Goal: Task Accomplishment & Management: Use online tool/utility

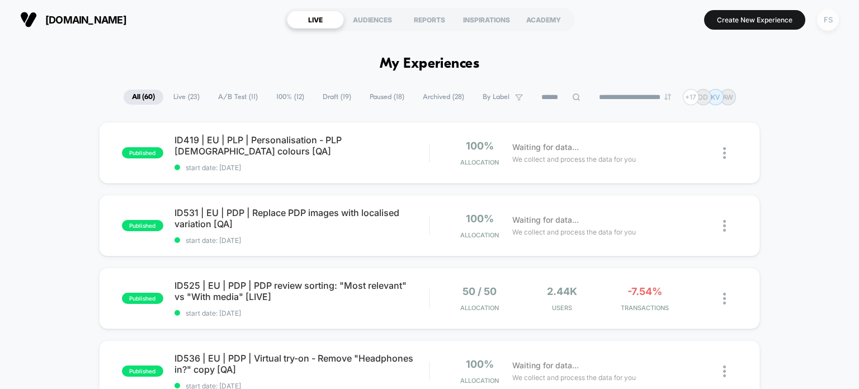
click at [824, 20] on div "FS" at bounding box center [828, 20] width 22 height 22
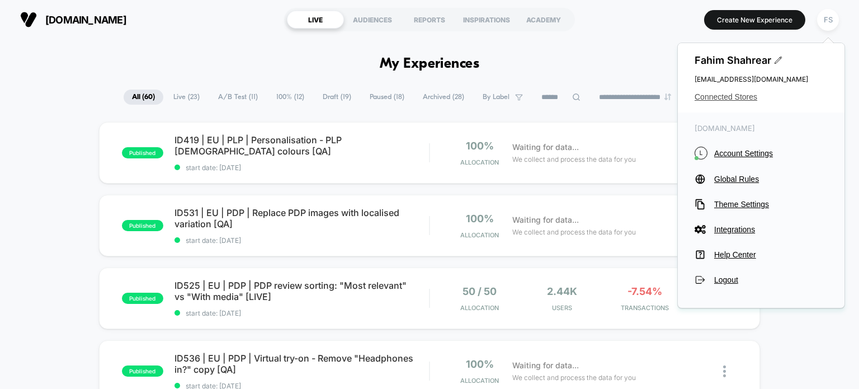
click at [718, 93] on span "Connected Stores" at bounding box center [760, 96] width 133 height 9
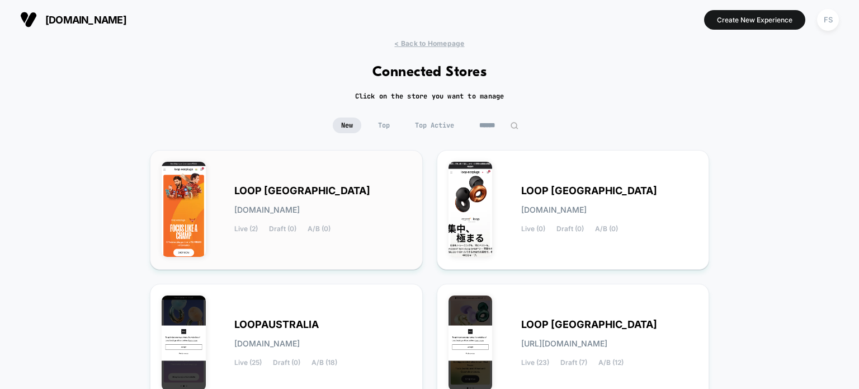
click at [308, 230] on span "A/B (0)" at bounding box center [319, 229] width 23 height 8
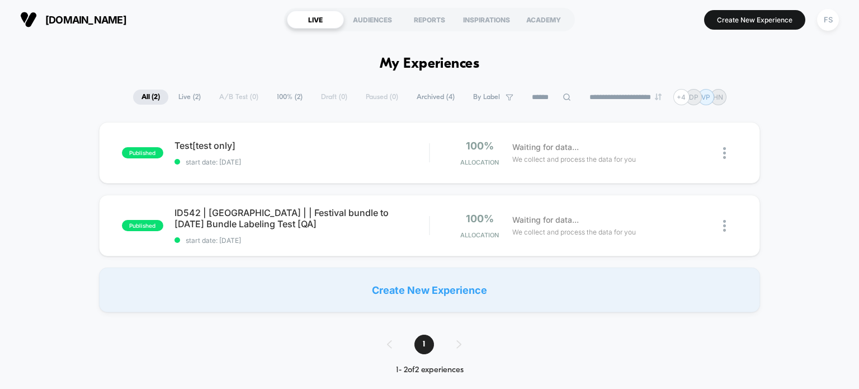
click at [308, 230] on div "ID542 | [GEOGRAPHIC_DATA] | | Festival bundle to [DATE] Bundle Labeling Test [Q…" at bounding box center [301, 225] width 255 height 37
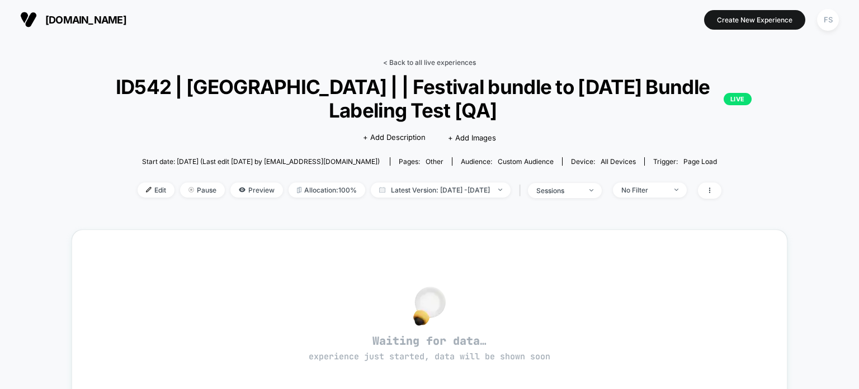
click at [412, 62] on link "< Back to all live experiences" at bounding box center [429, 62] width 93 height 8
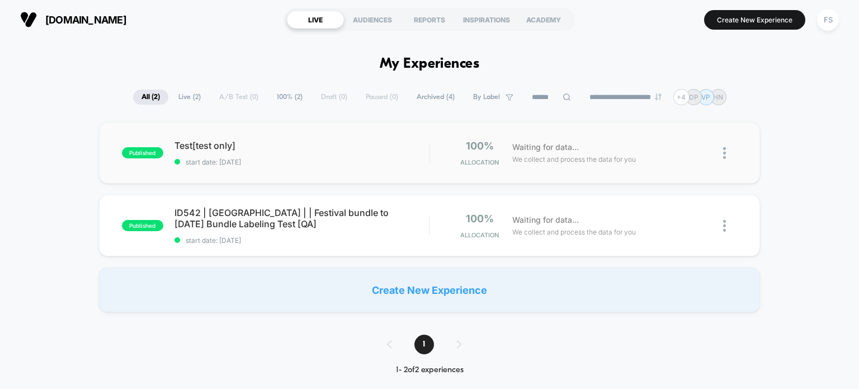
click at [225, 169] on div "published Test[test only] start date: [DATE] 100% Allocation Waiting for data..…" at bounding box center [429, 153] width 661 height 62
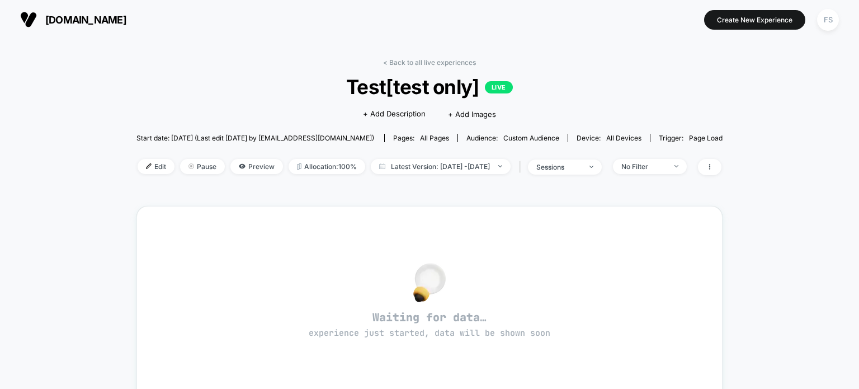
drag, startPoint x: 795, startPoint y: 6, endPoint x: 533, endPoint y: 89, distance: 274.1
click at [285, 64] on link "< Back to all live experiences" at bounding box center [429, 62] width 93 height 8
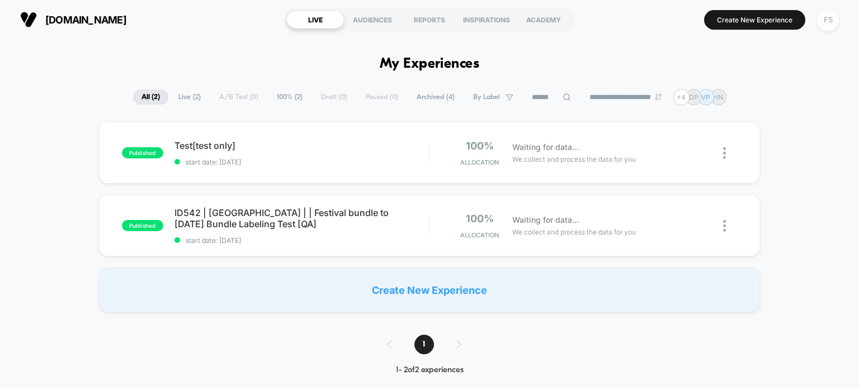
click at [285, 22] on div "FS" at bounding box center [828, 20] width 22 height 22
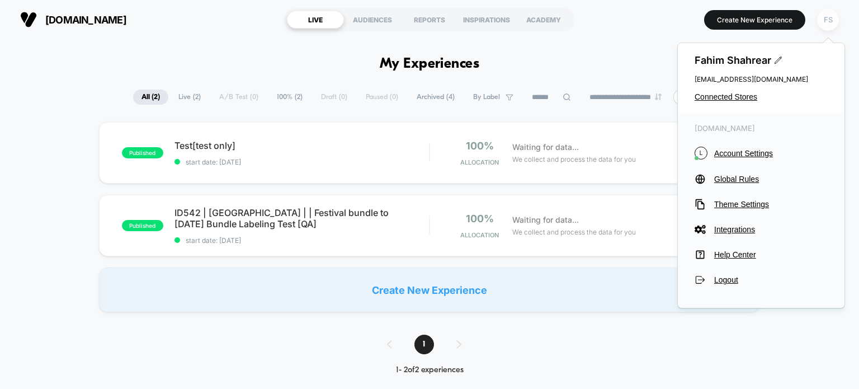
click at [285, 22] on div "FS" at bounding box center [828, 20] width 22 height 22
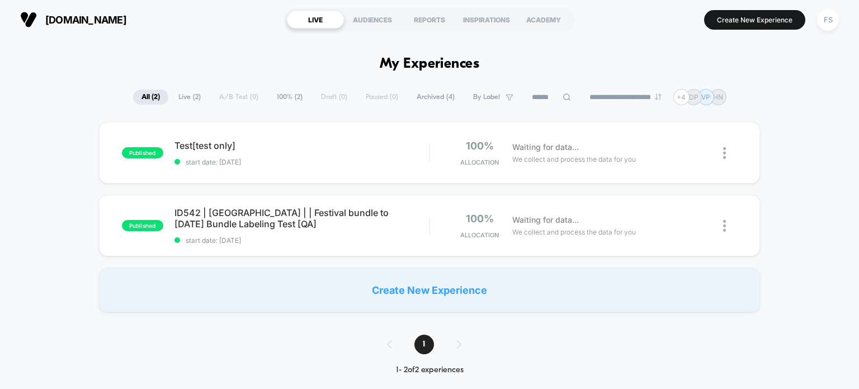
click at [285, 97] on span "Archived ( 4 )" at bounding box center [435, 96] width 55 height 15
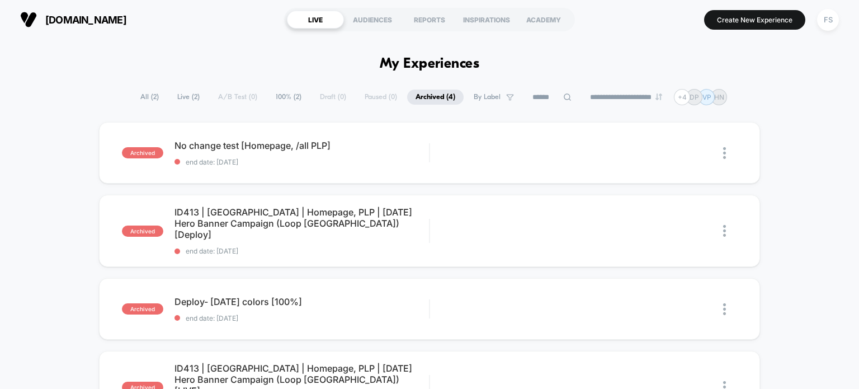
click at [151, 96] on span "All ( 2 )" at bounding box center [149, 96] width 35 height 15
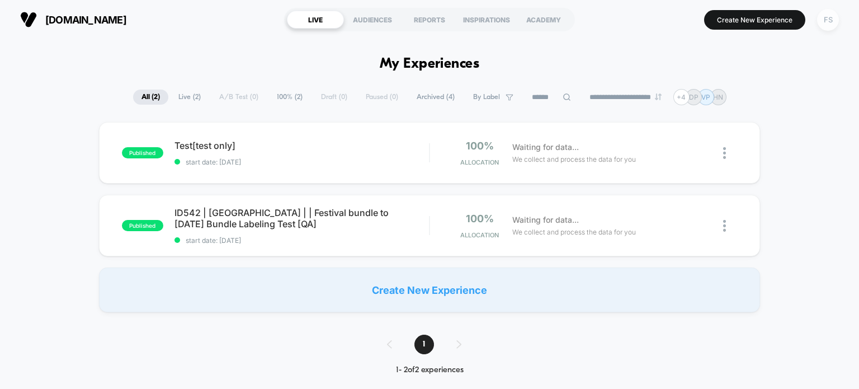
click at [285, 17] on div "FS" at bounding box center [828, 20] width 22 height 22
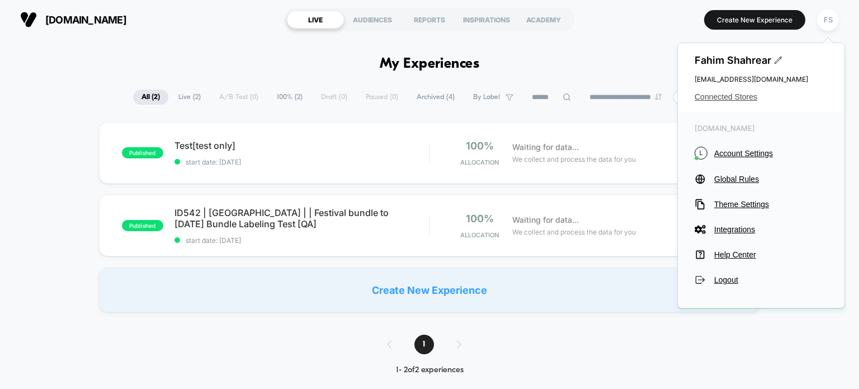
click at [285, 94] on span "Connected Stores" at bounding box center [760, 96] width 133 height 9
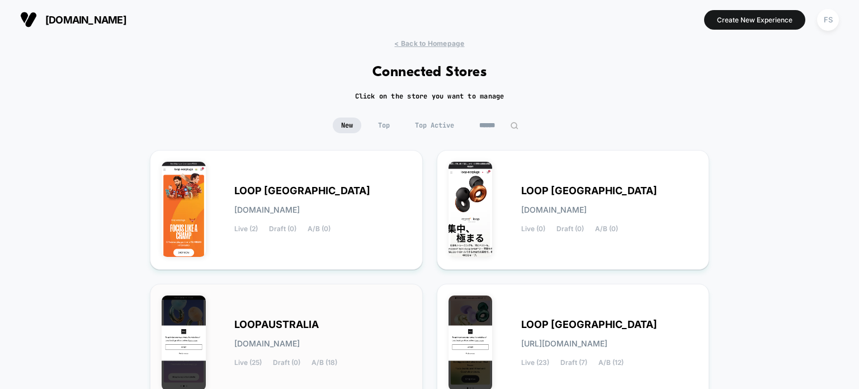
scroll to position [239, 0]
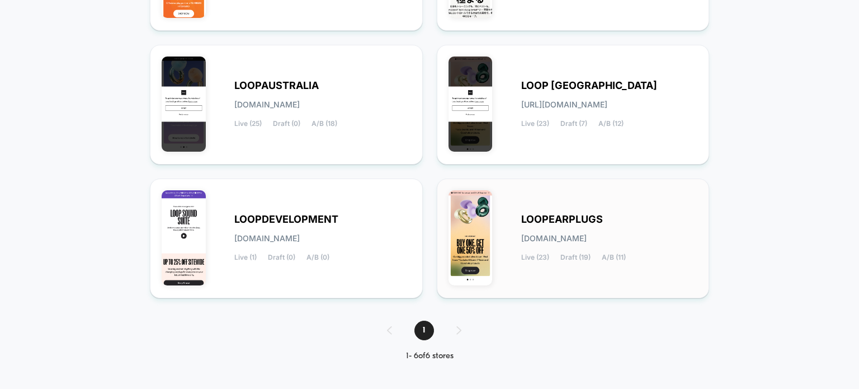
click at [285, 204] on div "LOOPEARPLUGS loopearplugs.myshopify.com Live (23) Draft (19) A/B (11)" at bounding box center [572, 238] width 249 height 96
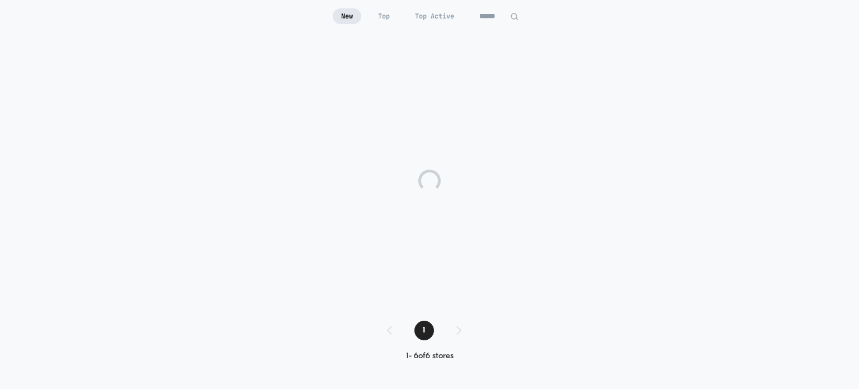
scroll to position [109, 0]
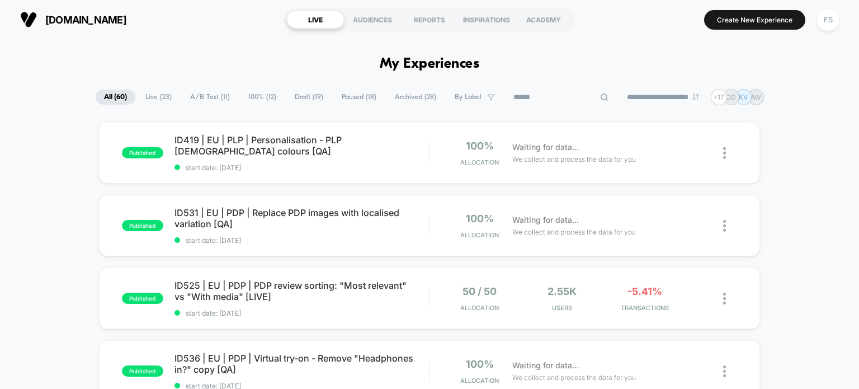
click at [285, 96] on input at bounding box center [561, 97] width 112 height 13
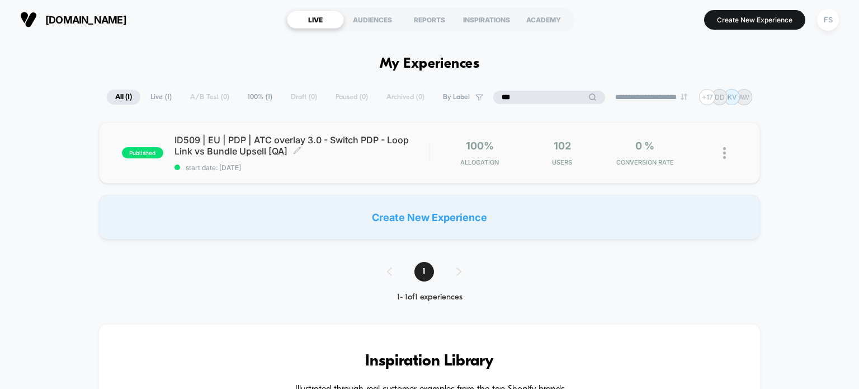
type input "***"
click at [179, 143] on span "ID509 | EU | PDP | ATC overlay 3.0 - Switch PDP - Loop Link vs Bundle Upsell [Q…" at bounding box center [301, 145] width 255 height 22
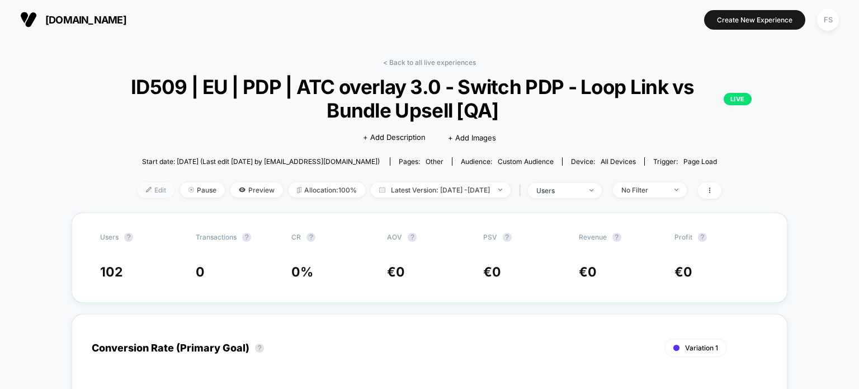
click at [138, 189] on span "Edit" at bounding box center [156, 189] width 37 height 15
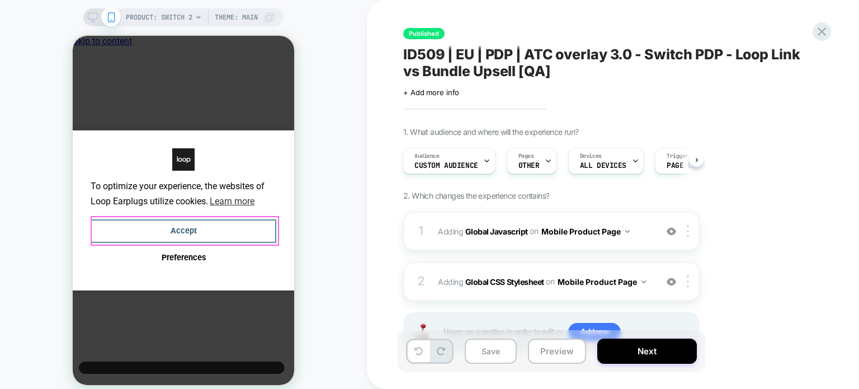
drag, startPoint x: 249, startPoint y: 228, endPoint x: 374, endPoint y: 68, distance: 202.8
click at [249, 228] on button "Accept" at bounding box center [184, 231] width 186 height 24
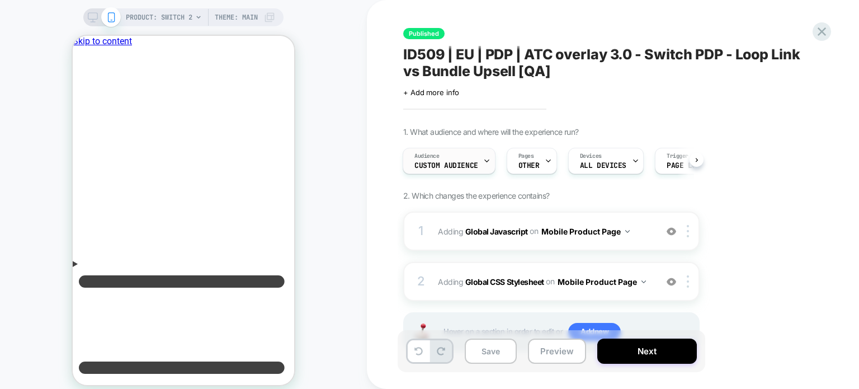
click at [285, 165] on div "Audience Custom Audience" at bounding box center [446, 160] width 86 height 25
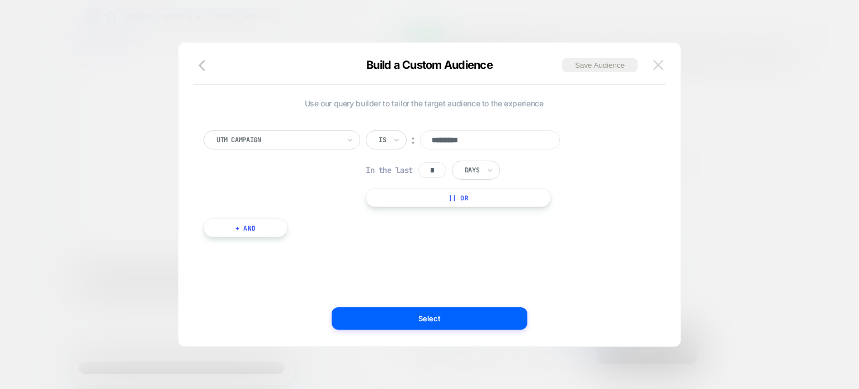
click at [285, 67] on img at bounding box center [658, 65] width 10 height 10
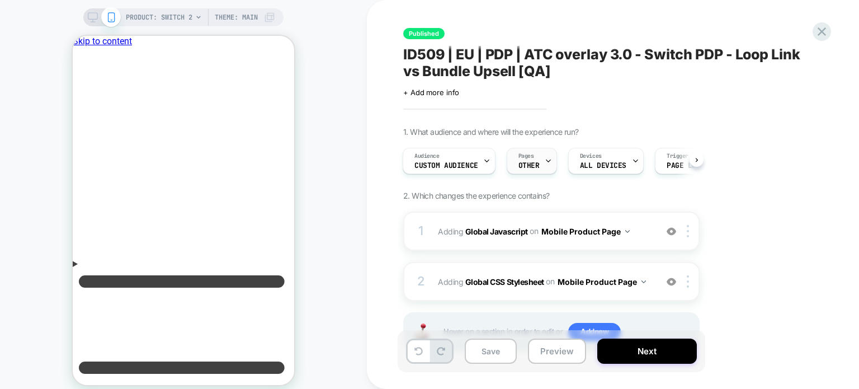
click at [285, 168] on span "OTHER" at bounding box center [528, 166] width 21 height 8
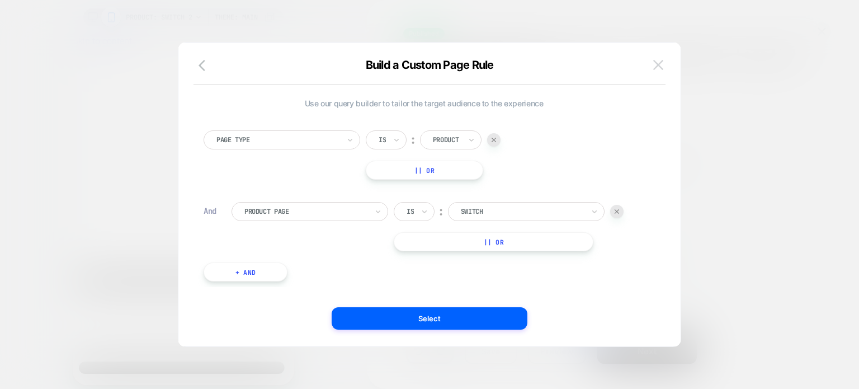
click at [285, 58] on button at bounding box center [658, 64] width 17 height 17
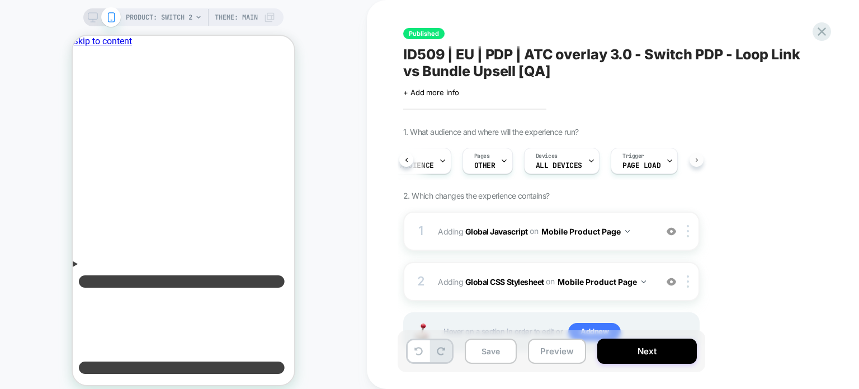
scroll to position [0, 56]
click at [285, 167] on span "OTHER" at bounding box center [473, 166] width 21 height 8
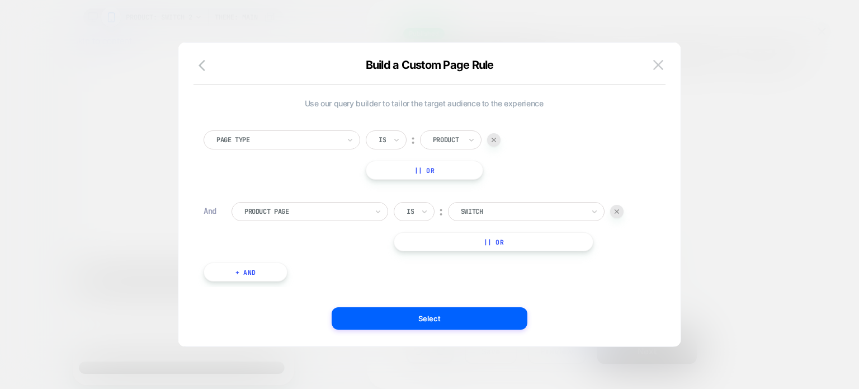
scroll to position [11, 0]
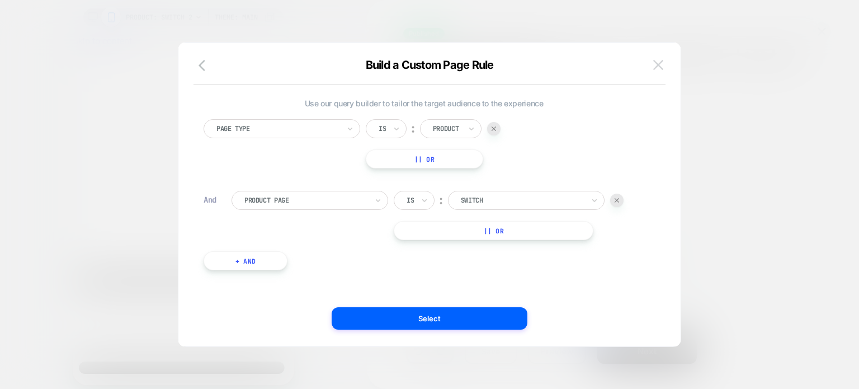
click at [285, 62] on img at bounding box center [658, 65] width 10 height 10
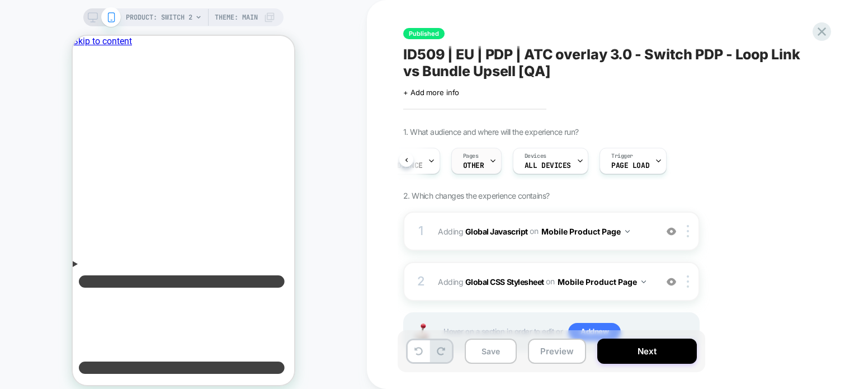
click at [285, 163] on icon at bounding box center [492, 160] width 7 height 7
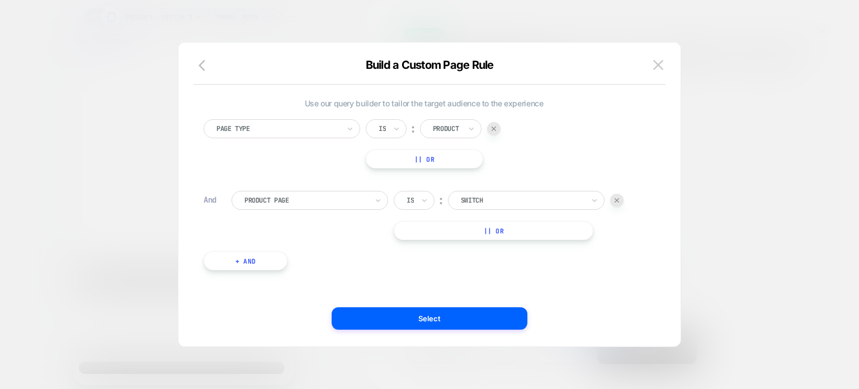
click at [235, 258] on button "+ And" at bounding box center [246, 260] width 84 height 19
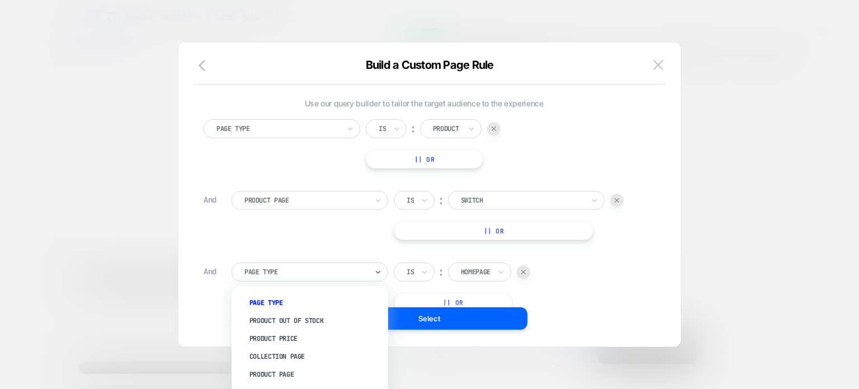
click at [259, 268] on div at bounding box center [305, 272] width 123 height 10
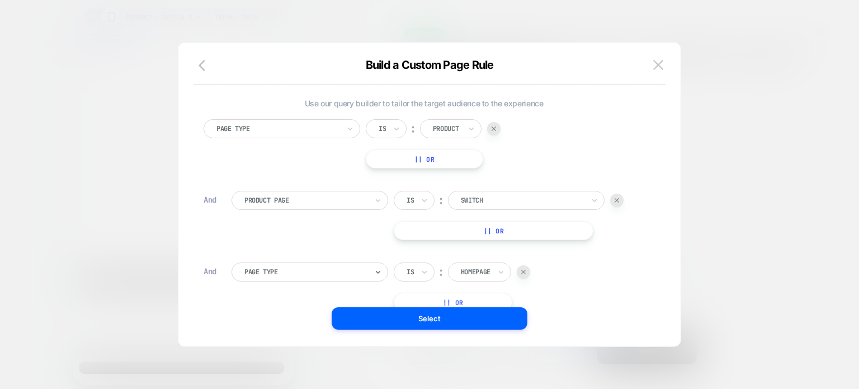
click at [285, 270] on div at bounding box center [305, 272] width 123 height 10
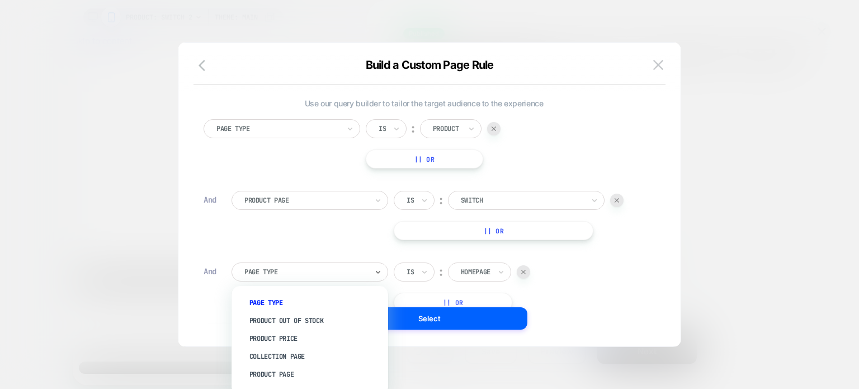
click at [285, 270] on div at bounding box center [305, 272] width 123 height 10
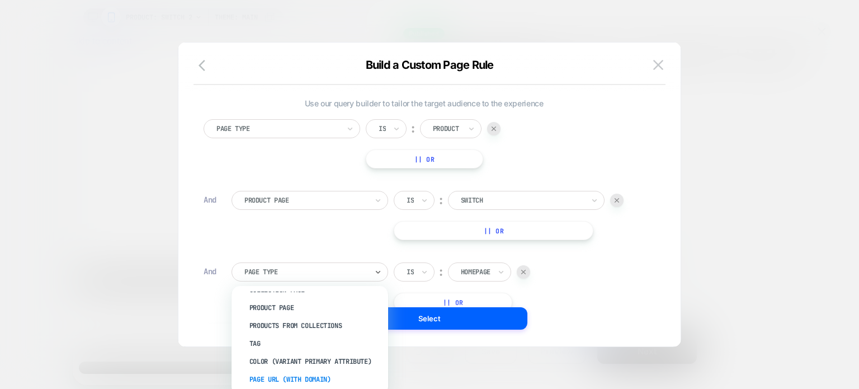
click at [285, 383] on div "Page Url (WITH DOMAIN)" at bounding box center [315, 379] width 145 height 18
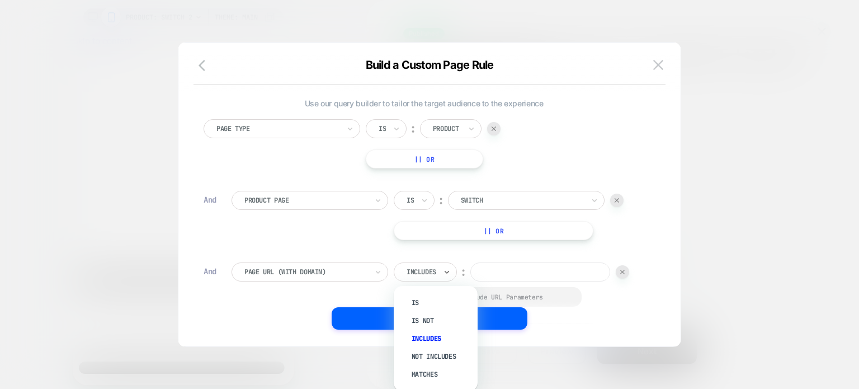
click at [285, 265] on div at bounding box center [447, 272] width 8 height 18
click at [285, 353] on div "Not includes" at bounding box center [441, 356] width 73 height 18
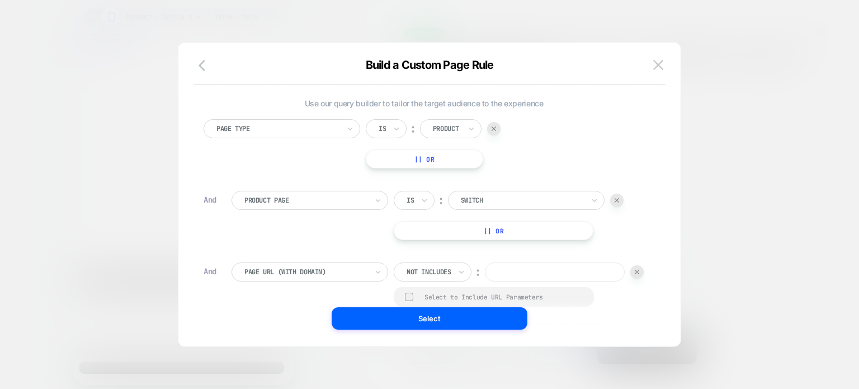
click at [285, 281] on input at bounding box center [555, 271] width 140 height 19
type input "******"
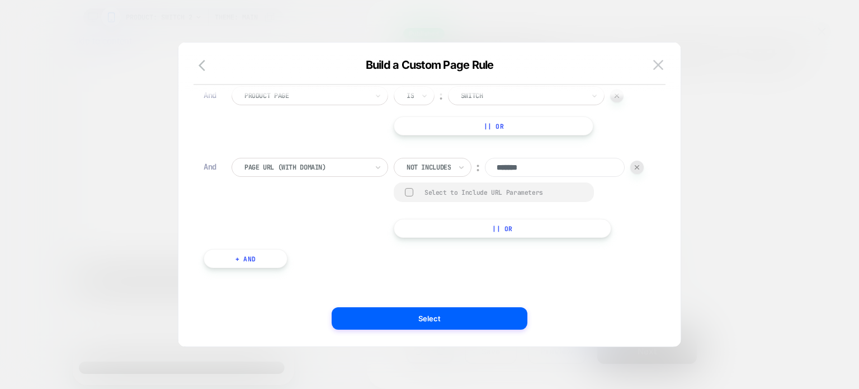
type input "*******"
click at [258, 261] on button "+ And" at bounding box center [246, 258] width 84 height 19
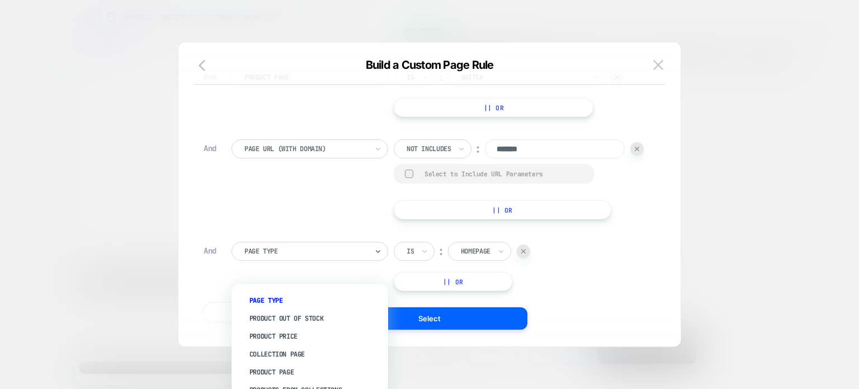
click at [277, 256] on div at bounding box center [305, 251] width 123 height 10
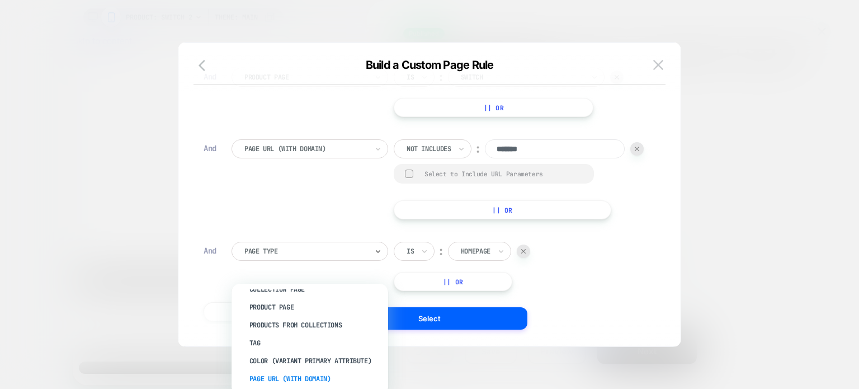
click at [279, 377] on div "Page Url (WITH DOMAIN)" at bounding box center [315, 379] width 145 height 18
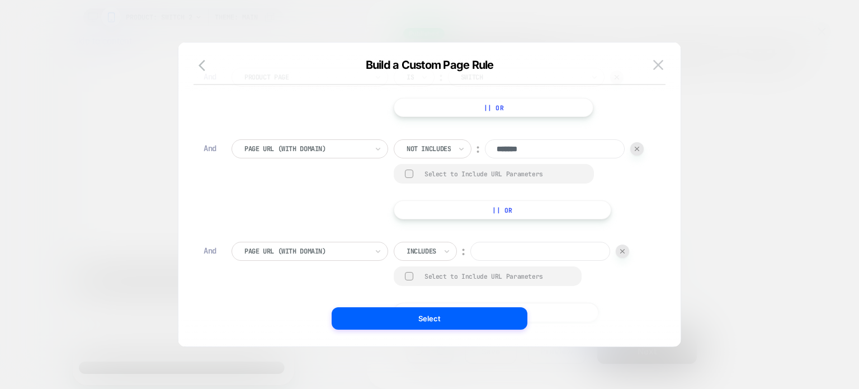
click at [285, 257] on div "Includes" at bounding box center [421, 251] width 32 height 12
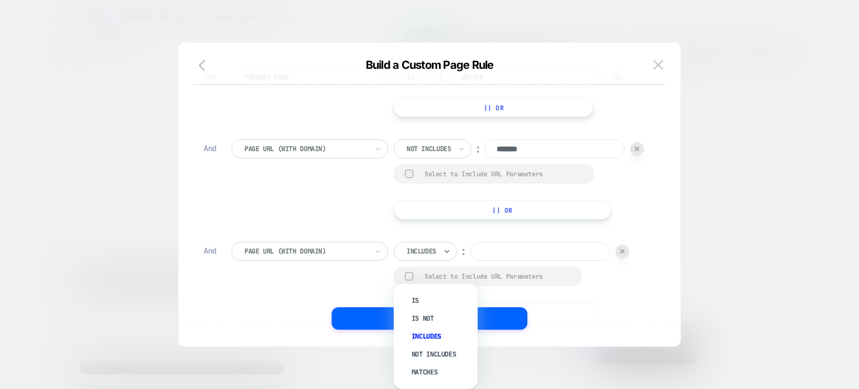
click at [285, 256] on div at bounding box center [422, 251] width 30 height 10
click at [285, 351] on div "Not includes" at bounding box center [441, 354] width 73 height 18
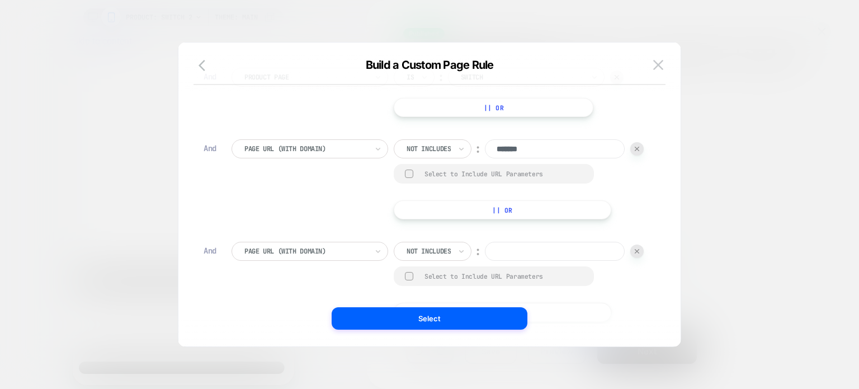
click at [285, 261] on input at bounding box center [555, 251] width 140 height 19
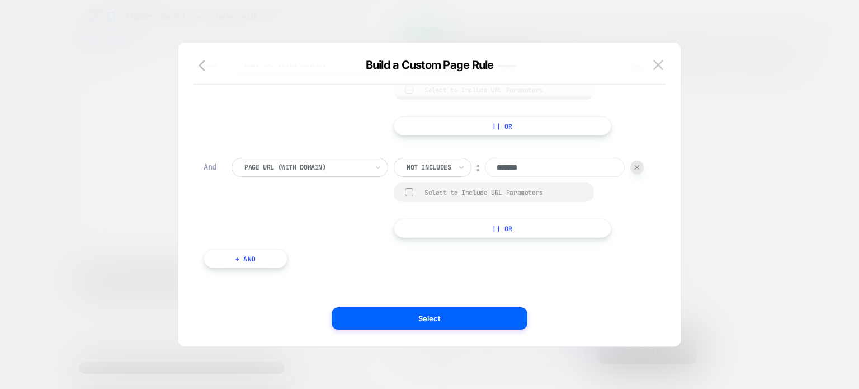
type input "*******"
click at [268, 264] on button "+ And" at bounding box center [246, 258] width 84 height 19
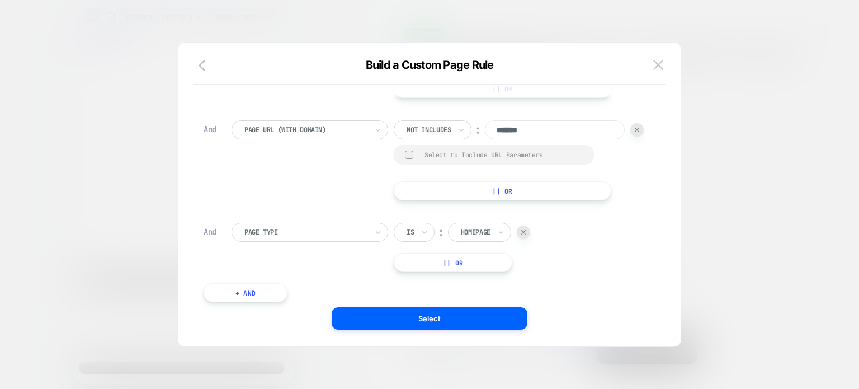
click at [285, 238] on div "Page Type" at bounding box center [305, 232] width 125 height 12
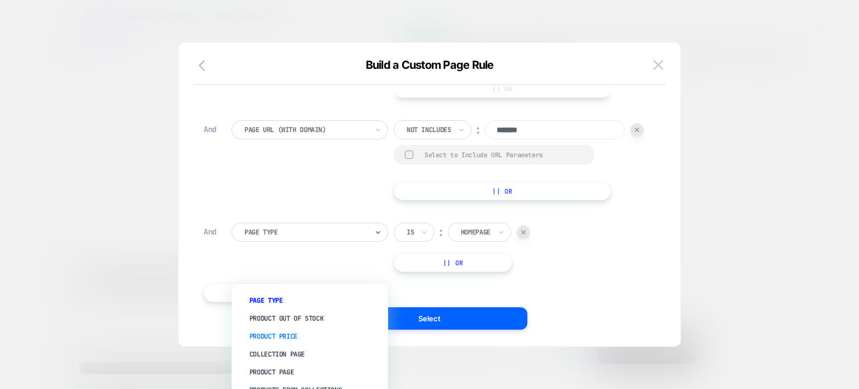
scroll to position [65, 0]
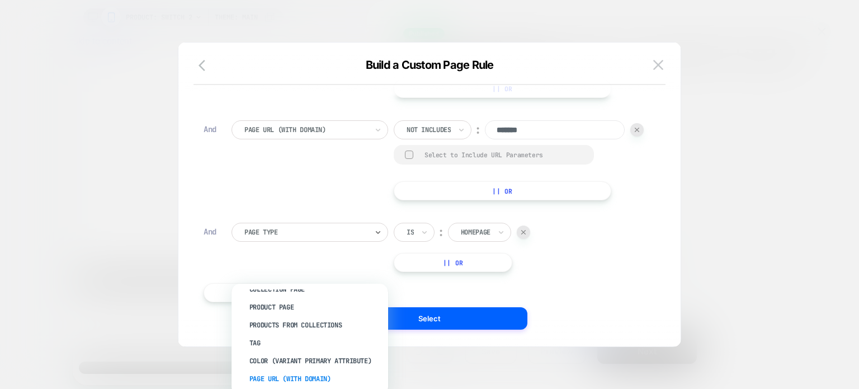
click at [281, 372] on div "Page Url (WITH DOMAIN)" at bounding box center [315, 379] width 145 height 18
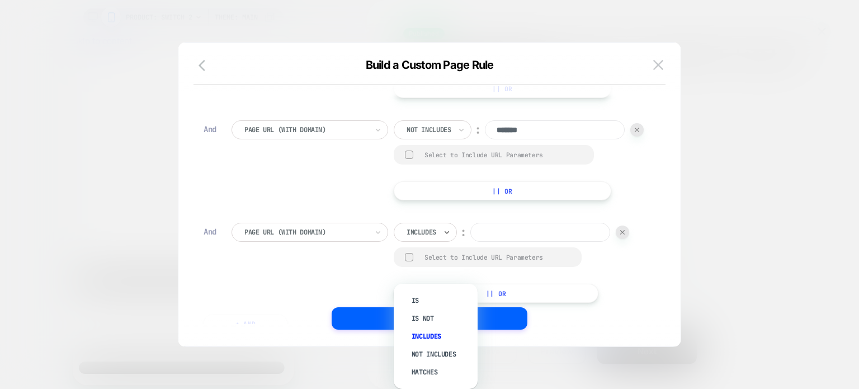
click at [285, 242] on div "Includes" at bounding box center [425, 232] width 63 height 19
click at [285, 348] on div "Not includes" at bounding box center [441, 354] width 73 height 18
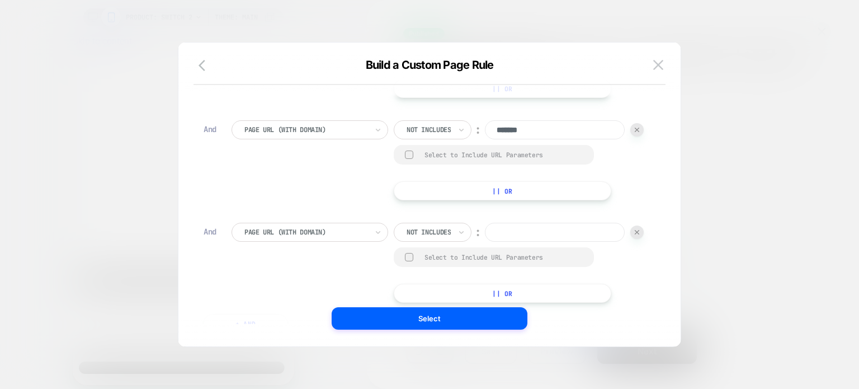
click at [285, 242] on input at bounding box center [555, 232] width 140 height 19
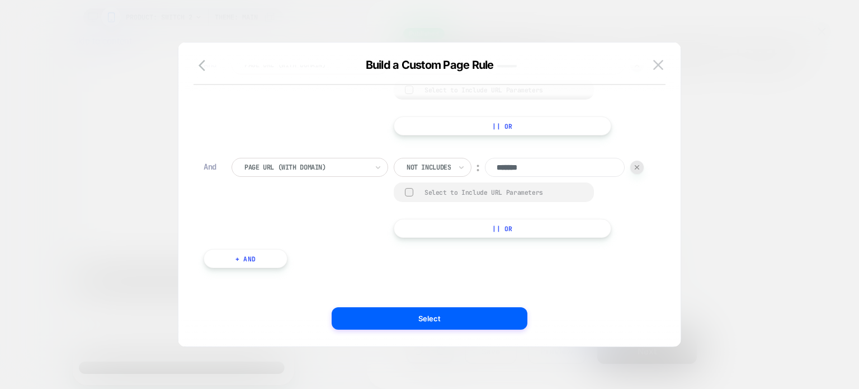
scroll to position [366, 0]
type input "*******"
click at [272, 252] on button "+ And" at bounding box center [246, 258] width 84 height 19
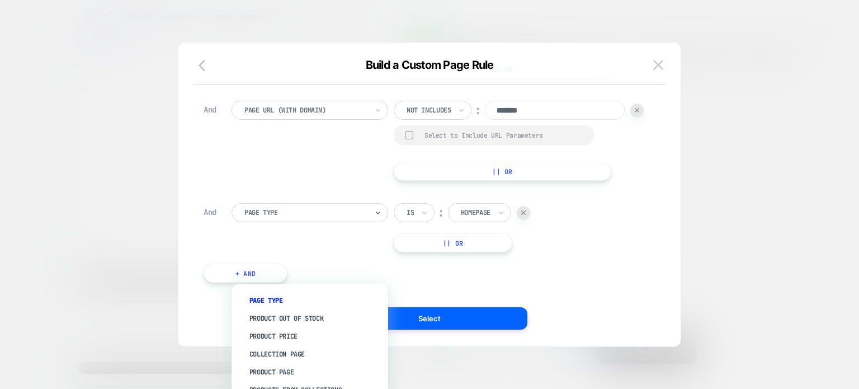
click at [285, 222] on div "Page Type" at bounding box center [309, 212] width 157 height 19
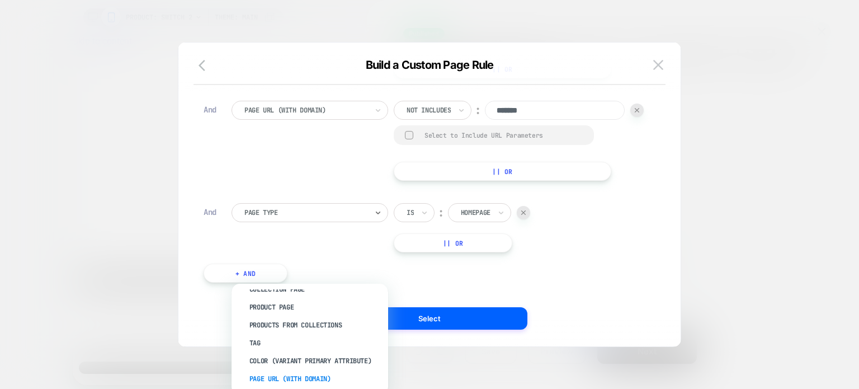
click at [285, 377] on div "Page Url (WITH DOMAIN)" at bounding box center [315, 379] width 145 height 18
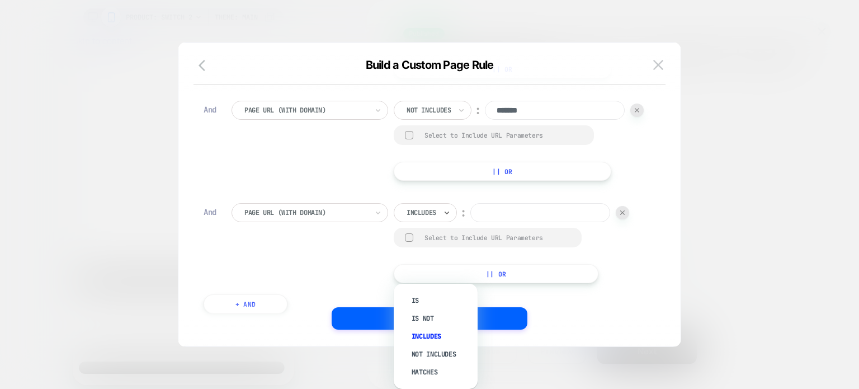
click at [285, 218] on div at bounding box center [422, 212] width 30 height 10
click at [285, 351] on div "Not includes" at bounding box center [441, 354] width 73 height 18
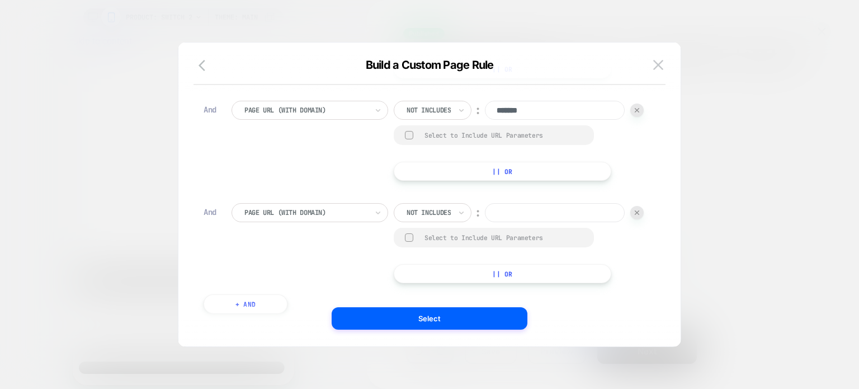
click at [285, 222] on input at bounding box center [555, 212] width 140 height 19
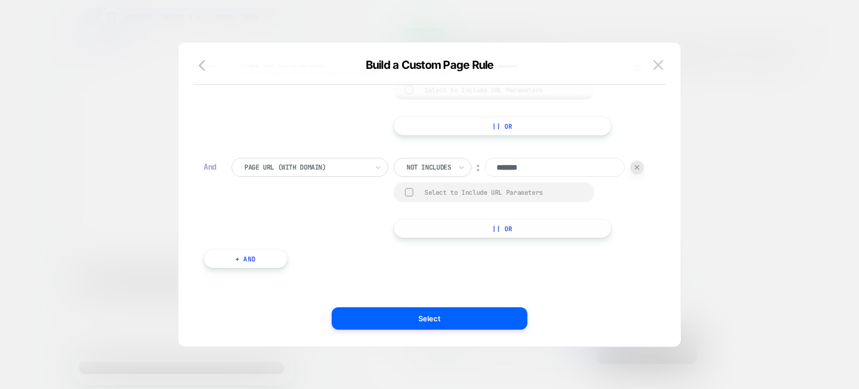
scroll to position [476, 0]
type input "*******"
click at [261, 268] on button "+ And" at bounding box center [246, 258] width 84 height 19
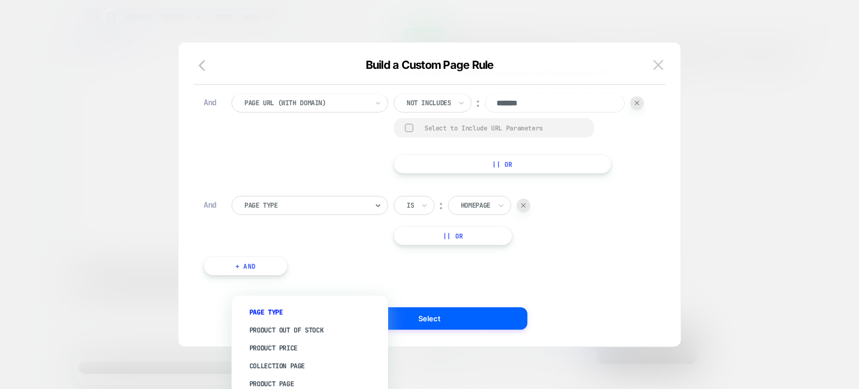
click at [285, 210] on div at bounding box center [305, 205] width 123 height 10
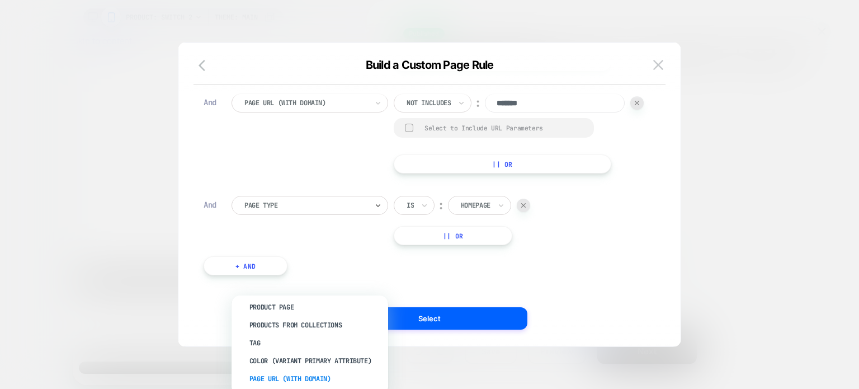
click at [285, 376] on div "Page Url (WITH DOMAIN)" at bounding box center [315, 379] width 145 height 18
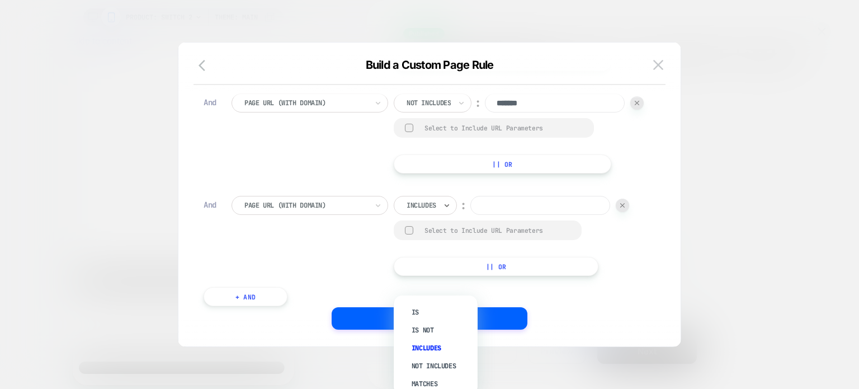
click at [285, 210] on div at bounding box center [422, 205] width 30 height 10
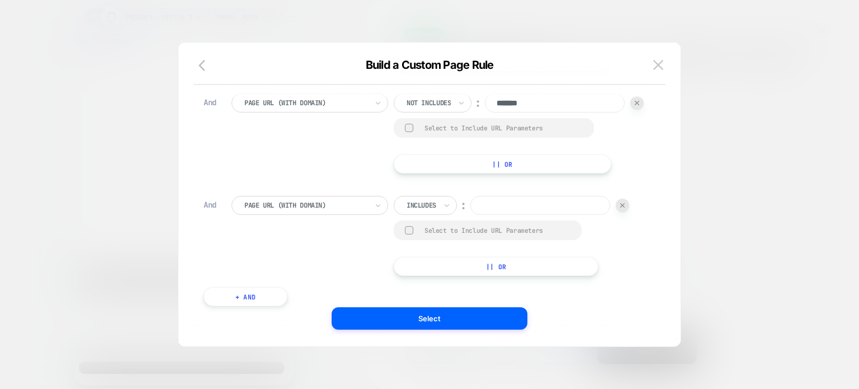
click at [285, 210] on div at bounding box center [422, 205] width 30 height 10
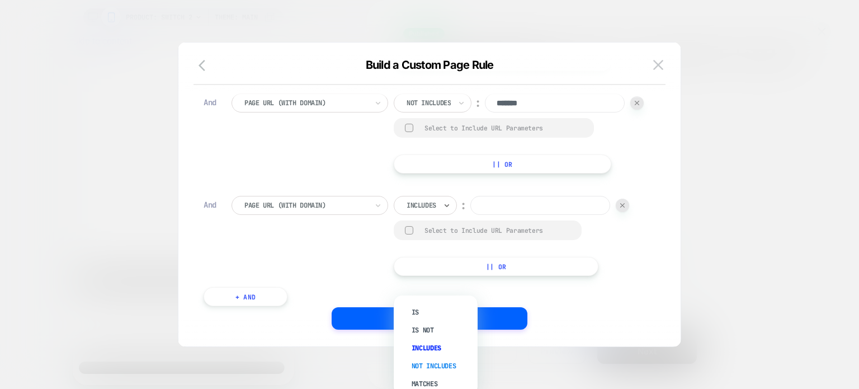
click at [285, 366] on div "Not includes" at bounding box center [441, 366] width 73 height 18
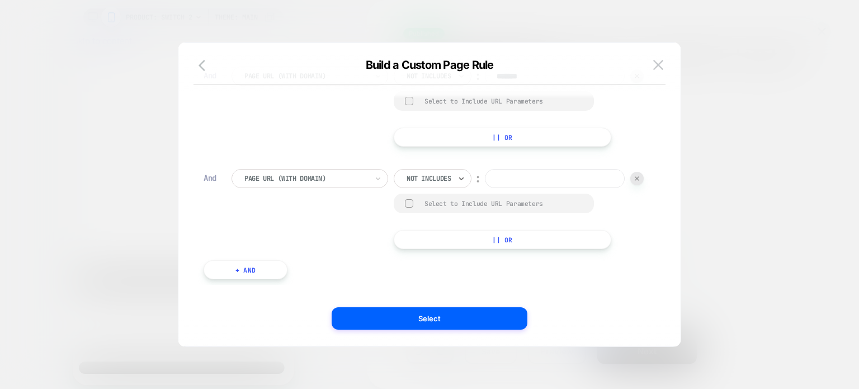
scroll to position [526, 0]
click at [285, 188] on input at bounding box center [555, 178] width 140 height 19
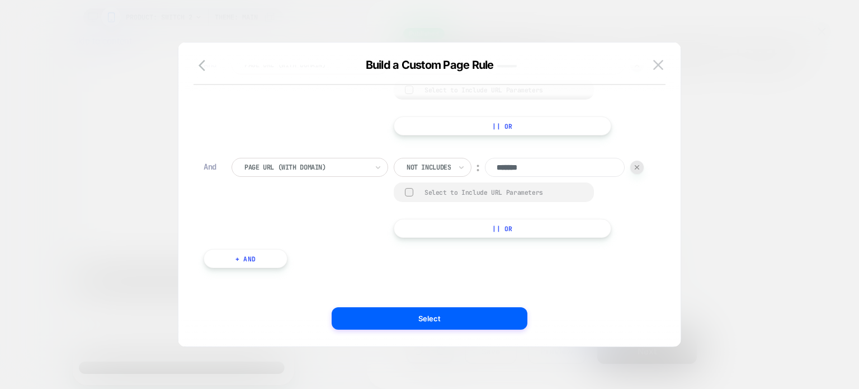
scroll to position [609, 0]
type input "*******"
click at [235, 258] on button "+ And" at bounding box center [246, 258] width 84 height 19
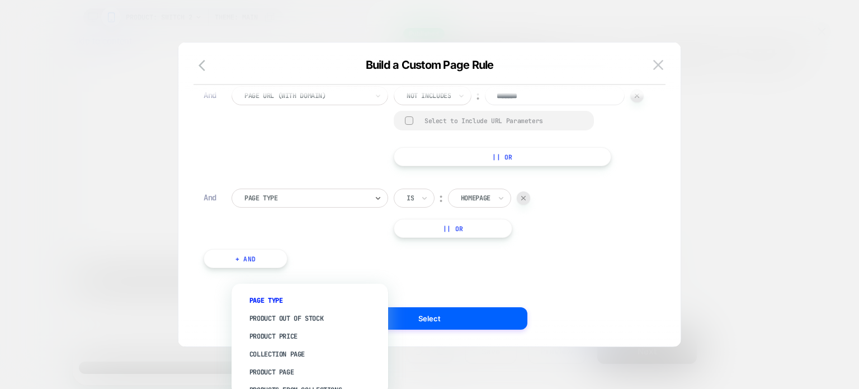
click at [271, 207] on div "Page Type" at bounding box center [309, 197] width 157 height 19
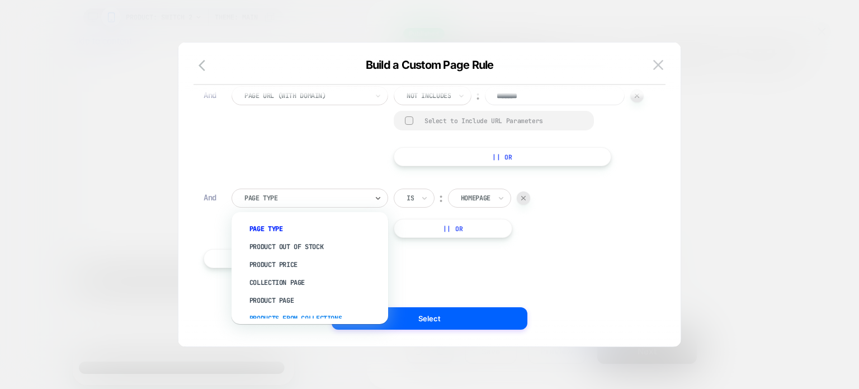
scroll to position [65, 0]
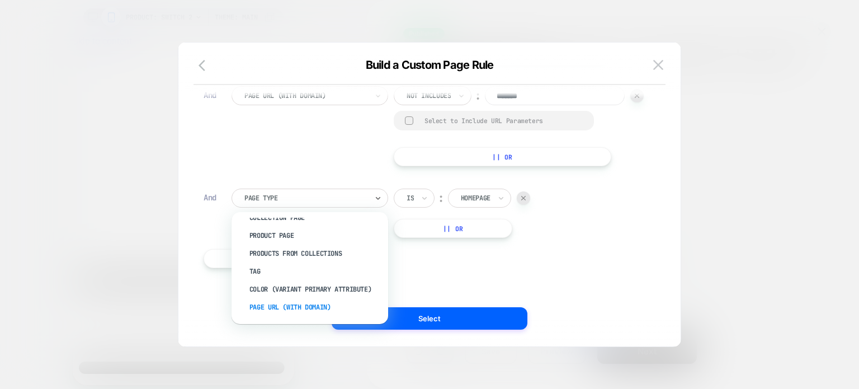
click at [285, 309] on div "Page Url (WITH DOMAIN)" at bounding box center [315, 307] width 145 height 18
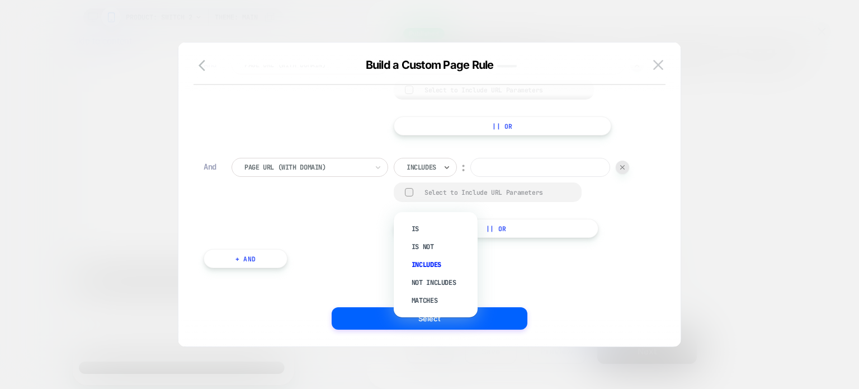
click at [285, 177] on div "Includes" at bounding box center [425, 167] width 63 height 19
click at [285, 172] on div at bounding box center [422, 167] width 30 height 10
click at [285, 280] on div "Not includes" at bounding box center [441, 282] width 73 height 18
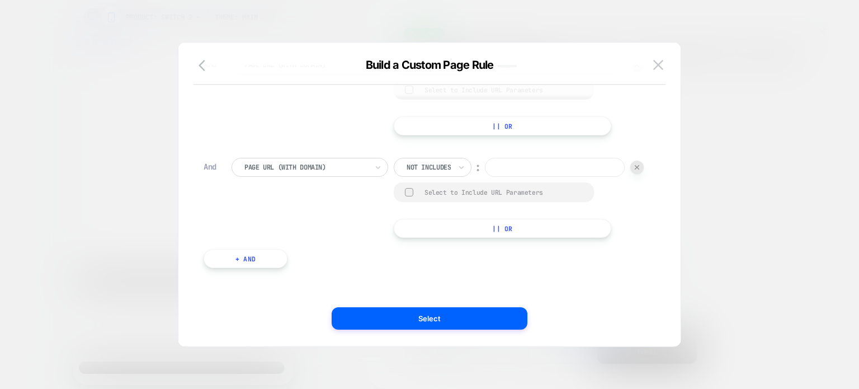
click at [285, 177] on input at bounding box center [555, 167] width 140 height 19
type input "*******"
click at [266, 252] on button "+ And" at bounding box center [246, 258] width 84 height 19
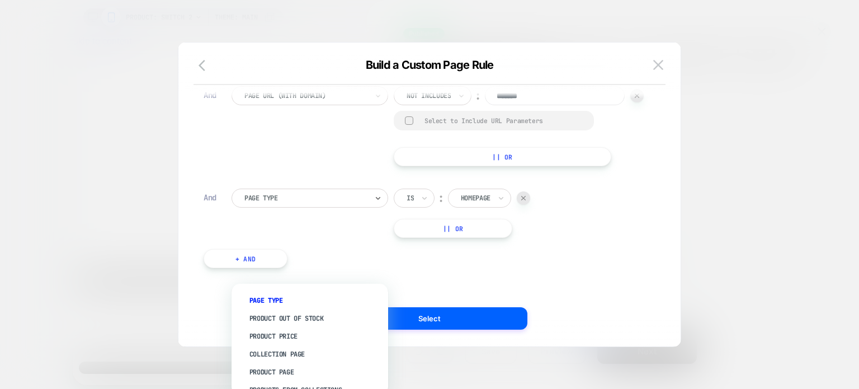
click at [266, 207] on div "Page Type" at bounding box center [309, 197] width 157 height 19
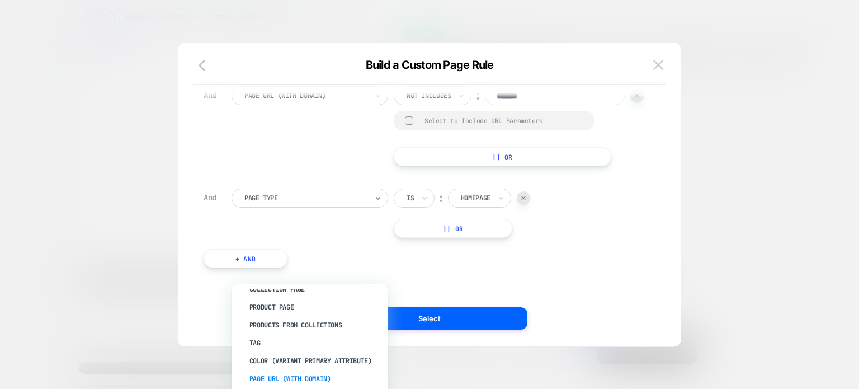
click at [285, 382] on div "Page Url (WITH DOMAIN)" at bounding box center [315, 379] width 145 height 18
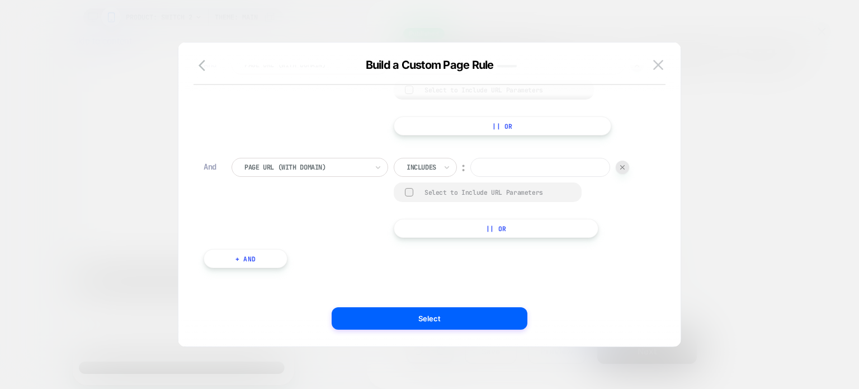
click at [285, 172] on div at bounding box center [422, 167] width 30 height 10
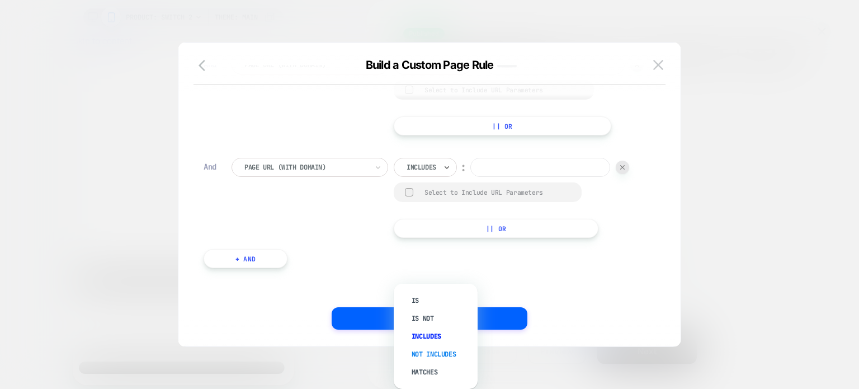
click at [285, 348] on div "Not includes" at bounding box center [441, 354] width 73 height 18
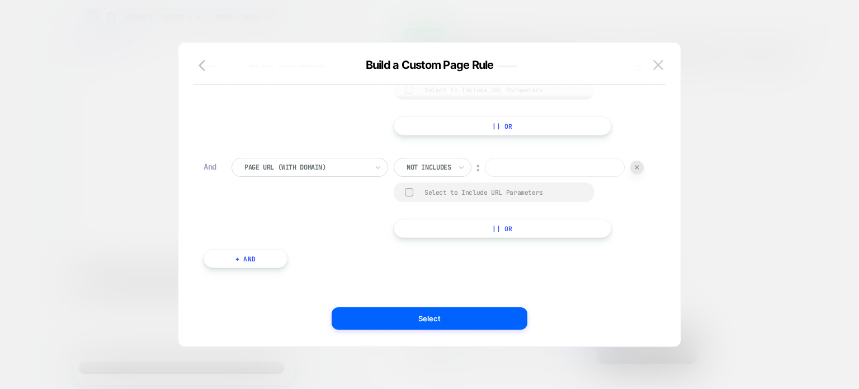
click at [285, 177] on input at bounding box center [555, 167] width 140 height 19
type input "*******"
click at [263, 256] on button "+ And" at bounding box center [246, 258] width 84 height 19
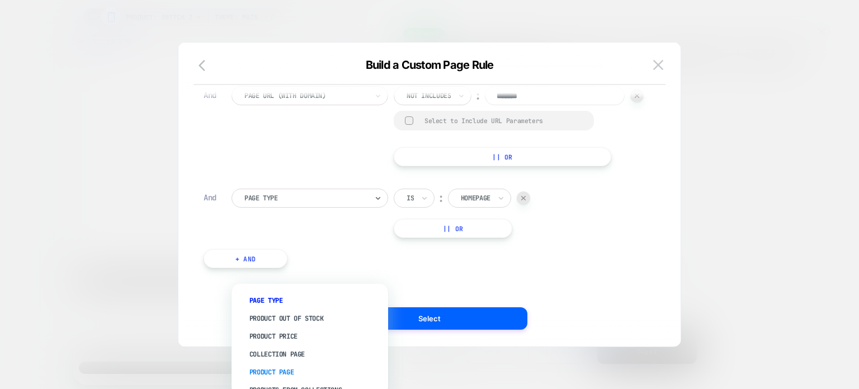
drag, startPoint x: 258, startPoint y: 275, endPoint x: 282, endPoint y: 378, distance: 106.3
click at [282, 207] on div "option Page Type focused, 1 of 9. 9 results available. Use Up and Down to choos…" at bounding box center [309, 197] width 157 height 19
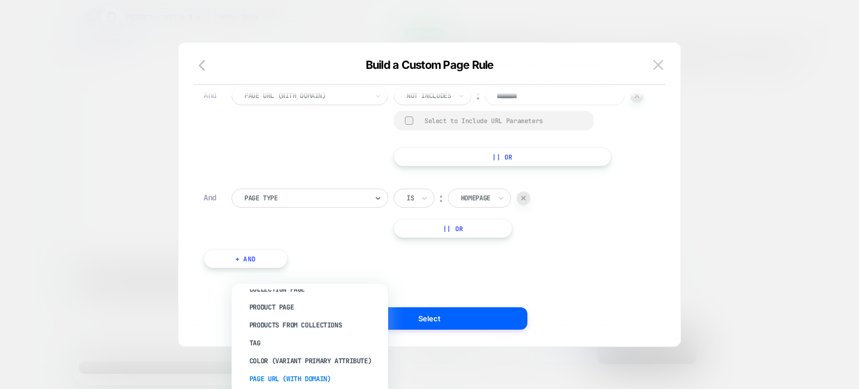
click at [285, 381] on div "Page Url (WITH DOMAIN)" at bounding box center [315, 379] width 145 height 18
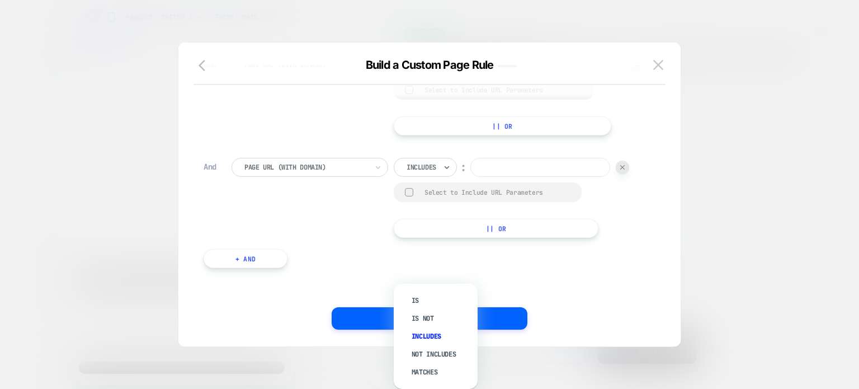
click at [285, 177] on div "Includes" at bounding box center [425, 167] width 63 height 19
click at [285, 349] on div "Not includes" at bounding box center [441, 354] width 73 height 18
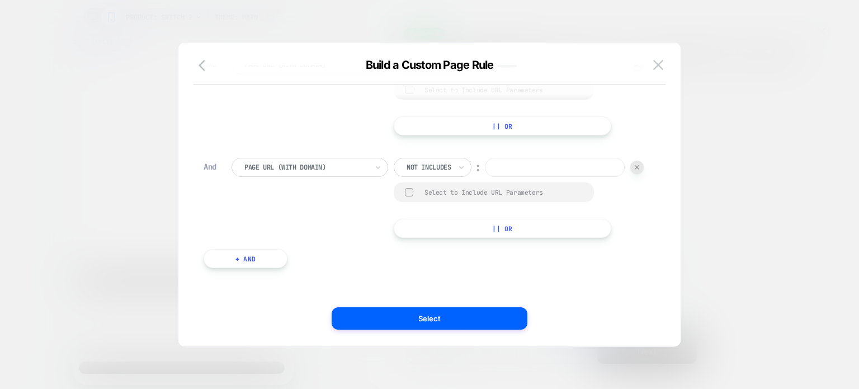
click at [285, 177] on input at bounding box center [555, 167] width 140 height 19
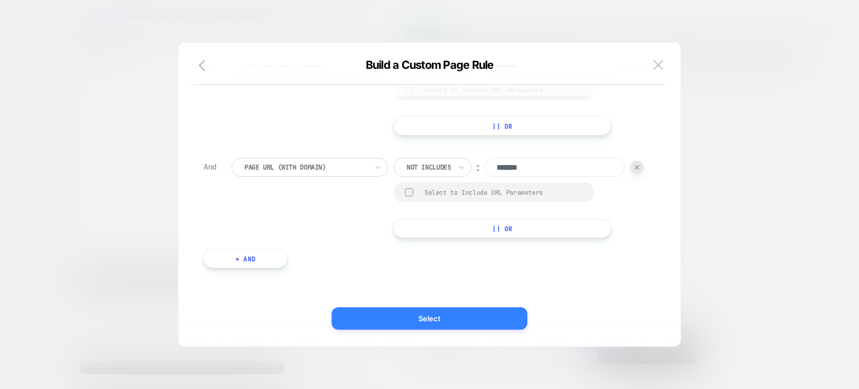
type input "*******"
click at [285, 321] on button "Select" at bounding box center [430, 318] width 196 height 22
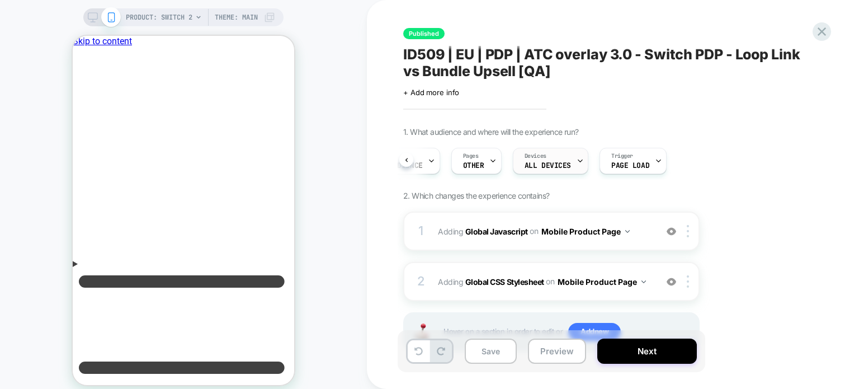
click at [285, 158] on span "Devices" at bounding box center [535, 156] width 22 height 8
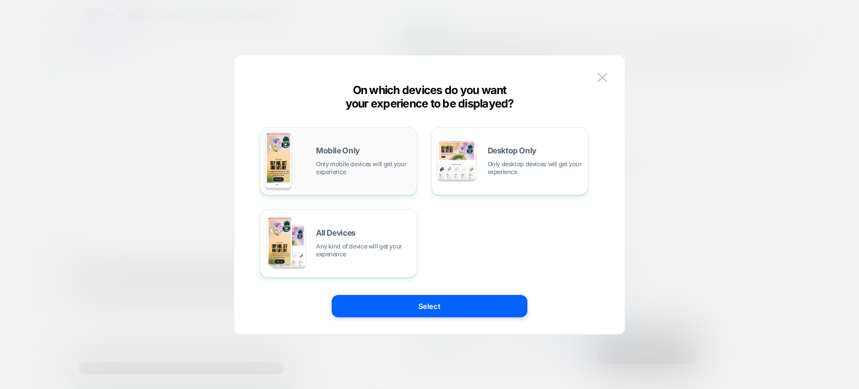
click at [285, 138] on div "Mobile Only Only mobile devices will get your experience" at bounding box center [338, 161] width 145 height 57
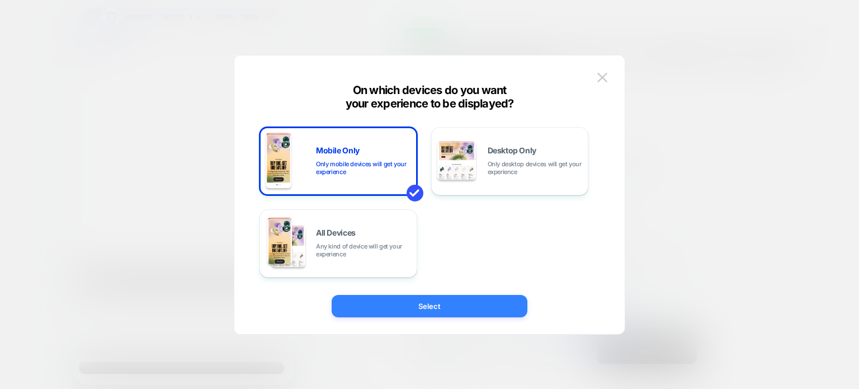
click at [285, 304] on button "Select" at bounding box center [430, 306] width 196 height 22
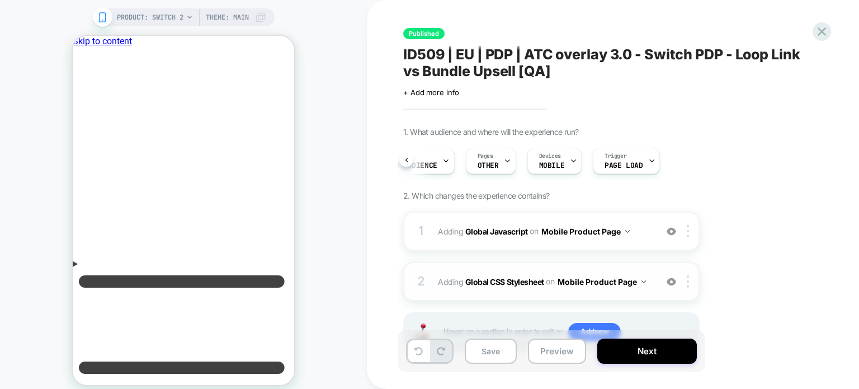
scroll to position [46, 0]
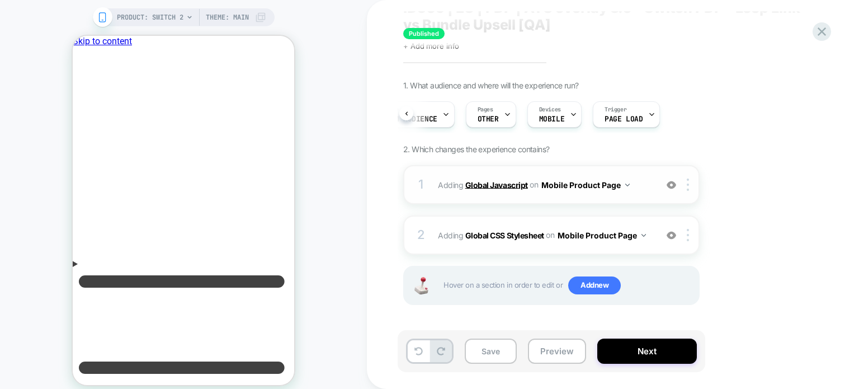
click at [285, 185] on b "Global Javascript" at bounding box center [496, 184] width 63 height 10
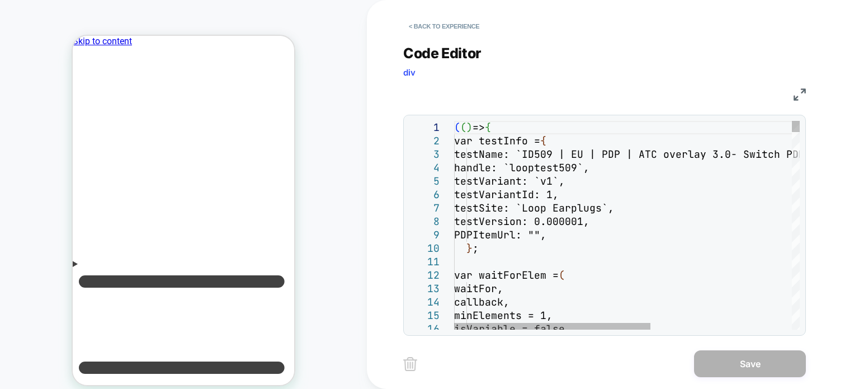
click at [285, 92] on img at bounding box center [799, 94] width 12 height 12
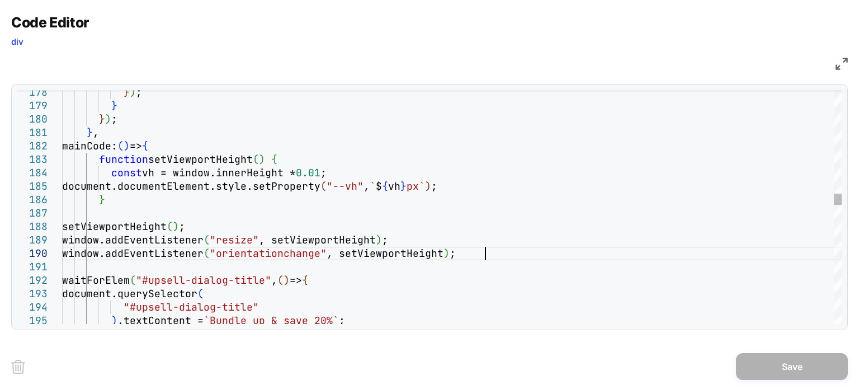
scroll to position [0, 0]
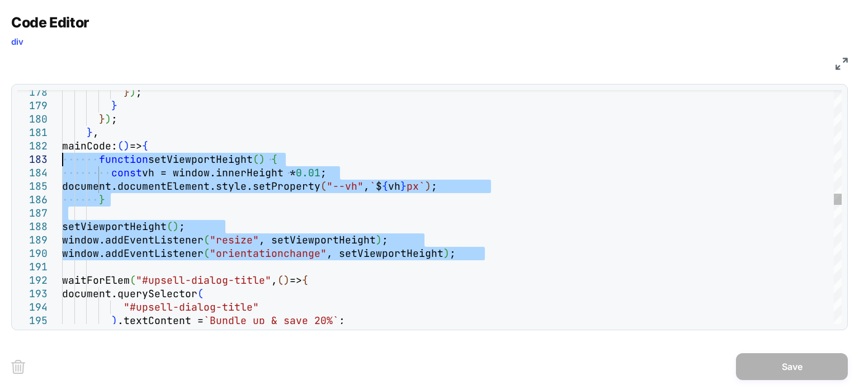
drag, startPoint x: 497, startPoint y: 256, endPoint x: 25, endPoint y: 162, distance: 481.3
click at [62, 162] on div ") .textContent = `Bundle up & save 20%` ; "#upsell-dialog-title" document.query…" at bounding box center [451, 390] width 779 height 5360
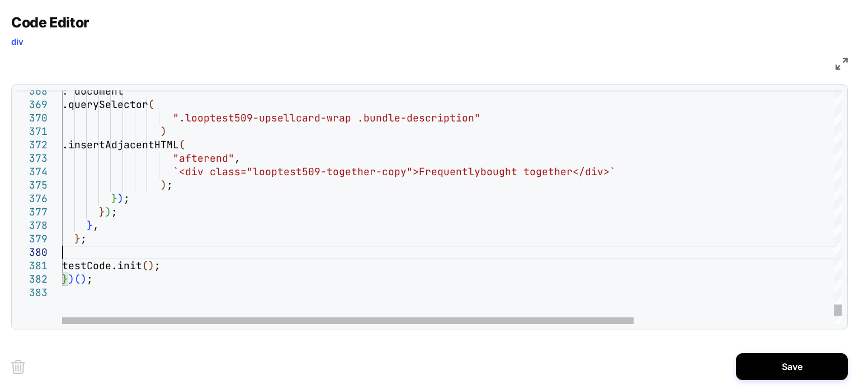
type textarea "**********"
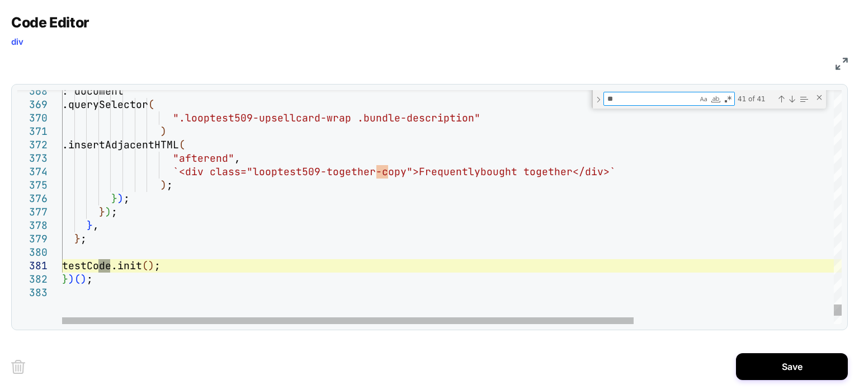
type textarea "***"
type textarea "**********"
type textarea "*****"
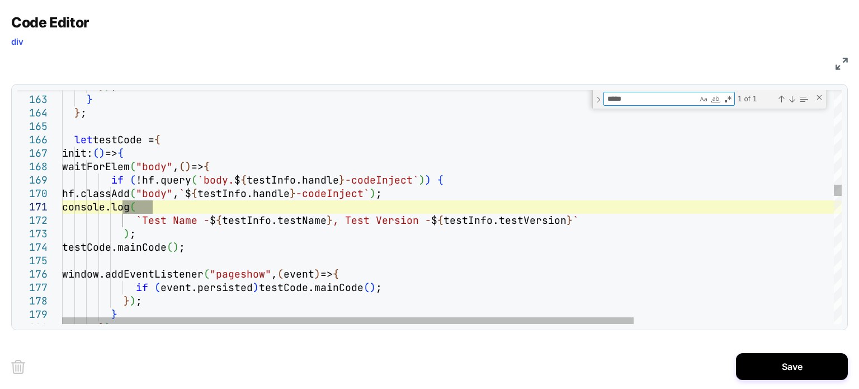
type textarea "**********"
type textarea "*******"
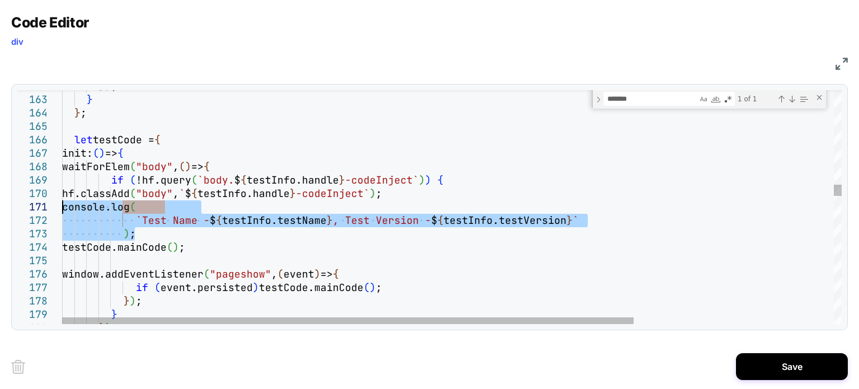
drag, startPoint x: 147, startPoint y: 231, endPoint x: 56, endPoint y: 209, distance: 93.8
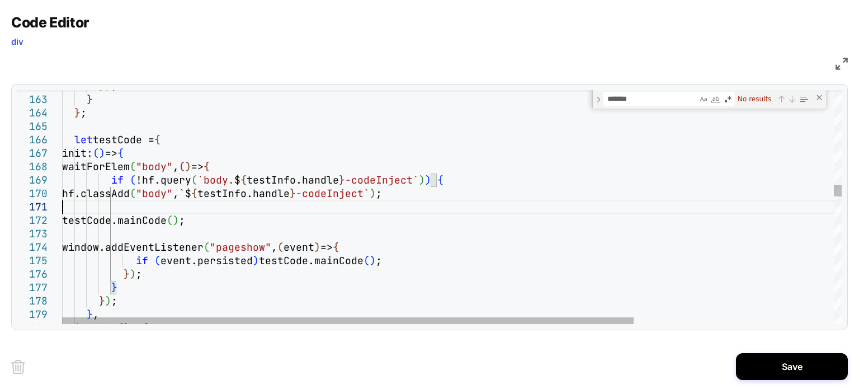
type textarea "**********"
